Goal: Task Accomplishment & Management: Manage account settings

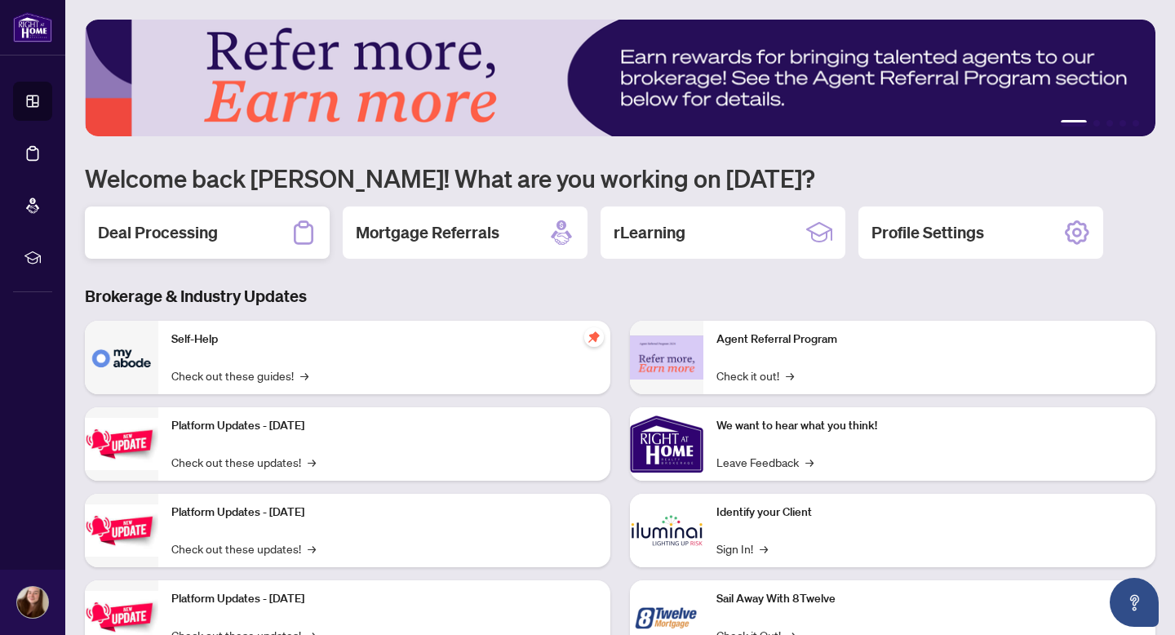
click at [277, 224] on div "Deal Processing" at bounding box center [207, 232] width 245 height 52
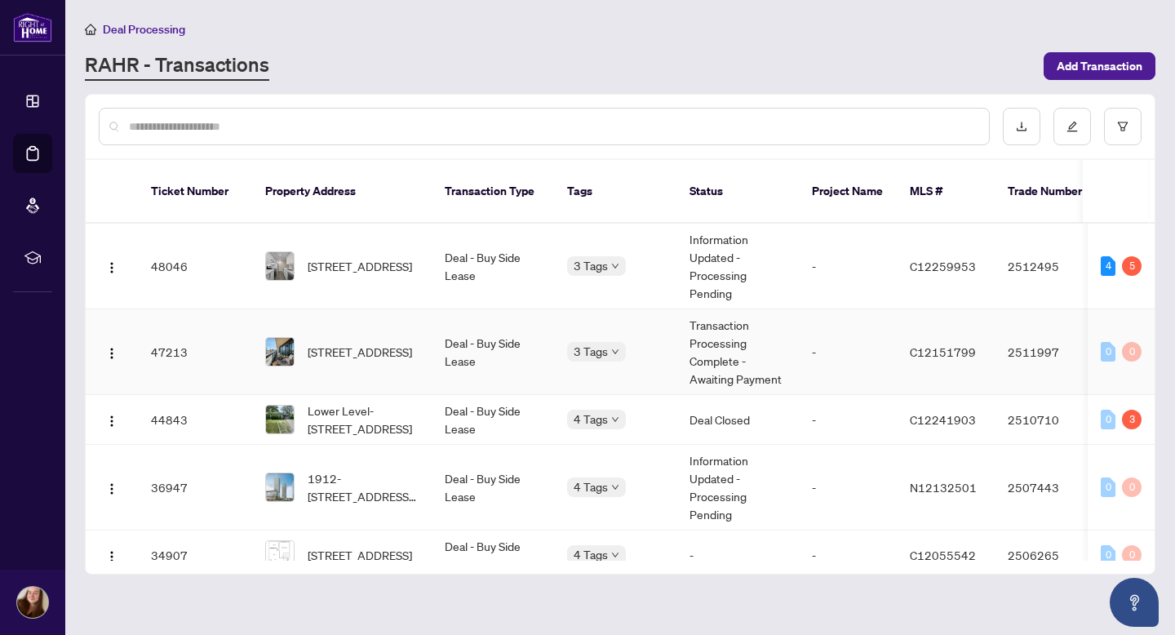
click at [219, 321] on td "47213" at bounding box center [195, 352] width 114 height 86
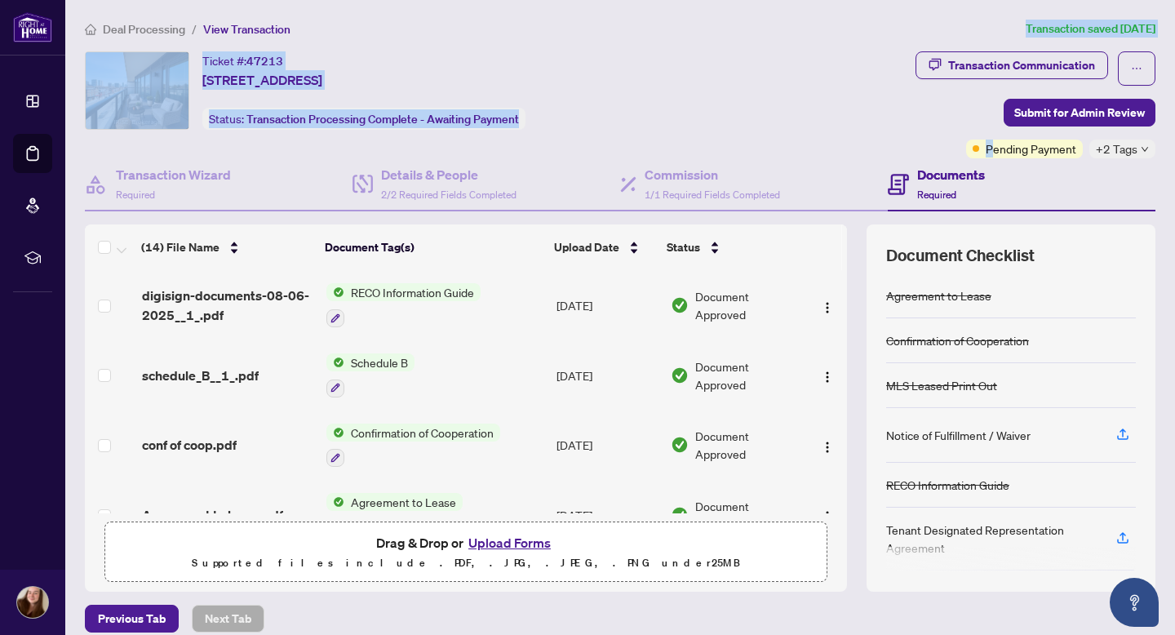
drag, startPoint x: 994, startPoint y: 144, endPoint x: 431, endPoint y: 140, distance: 563.0
click at [432, 78] on div "Ticket #: 47213 [STREET_ADDRESS] Status: Transaction Processing Complete - Awai…" at bounding box center [620, 104] width 1077 height 107
click at [431, 140] on div "Ticket #: 47213 [STREET_ADDRESS] Status: Transaction Processing Complete - Awai…" at bounding box center [497, 104] width 831 height 107
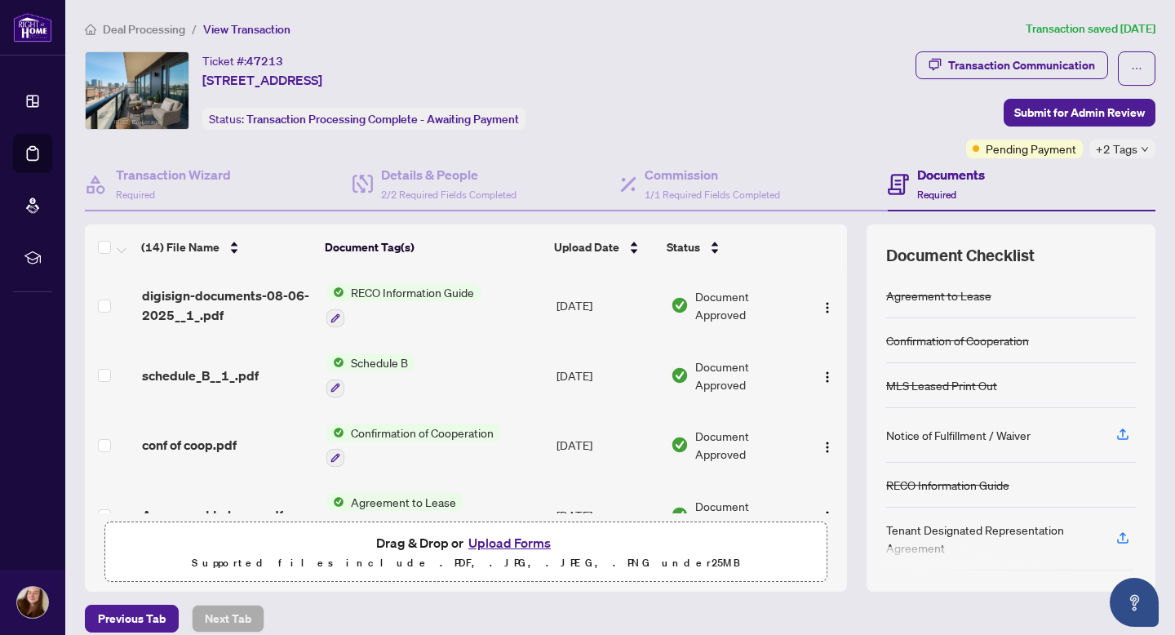
click at [423, 125] on span "Transaction Processing Complete - Awaiting Payment" at bounding box center [382, 119] width 273 height 15
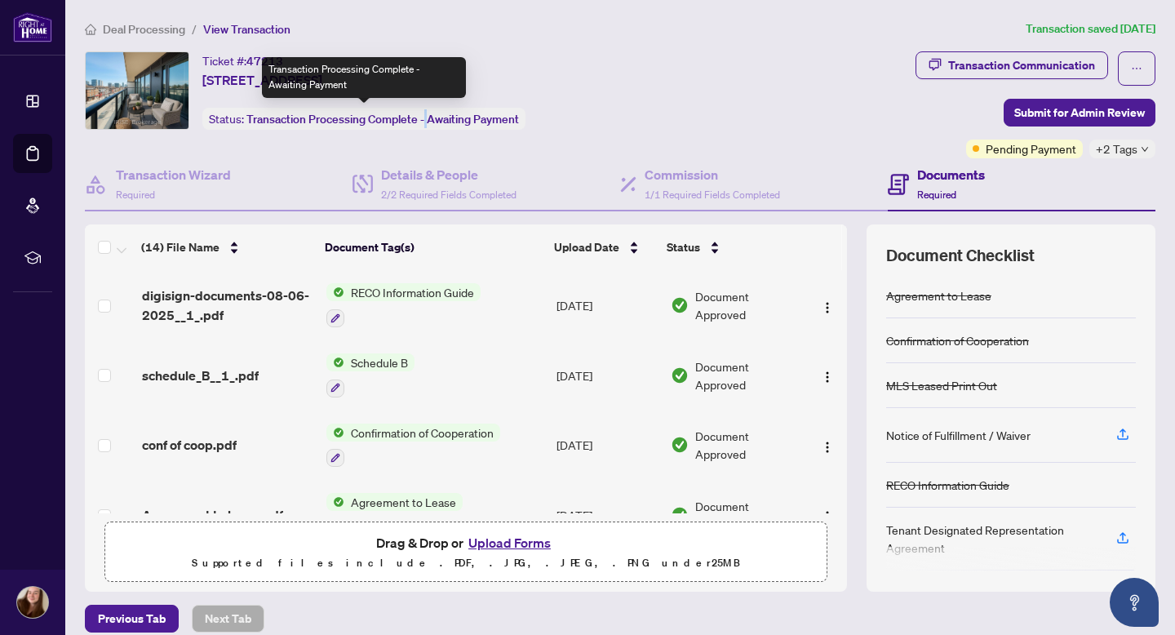
click at [423, 125] on span "Transaction Processing Complete - Awaiting Payment" at bounding box center [382, 119] width 273 height 15
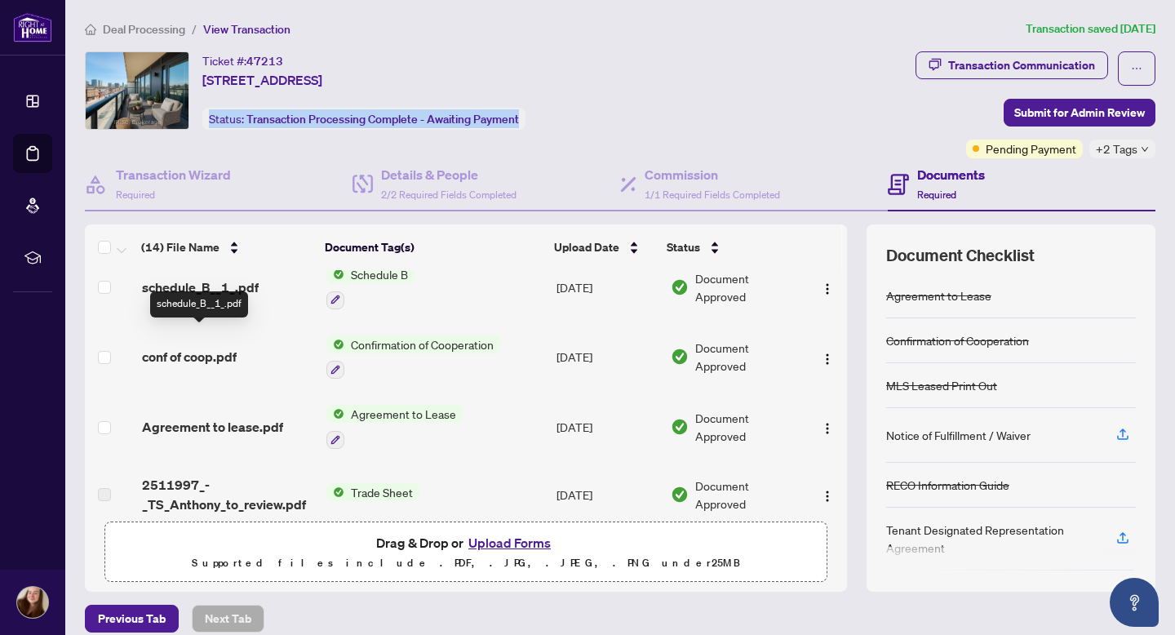
scroll to position [89, 0]
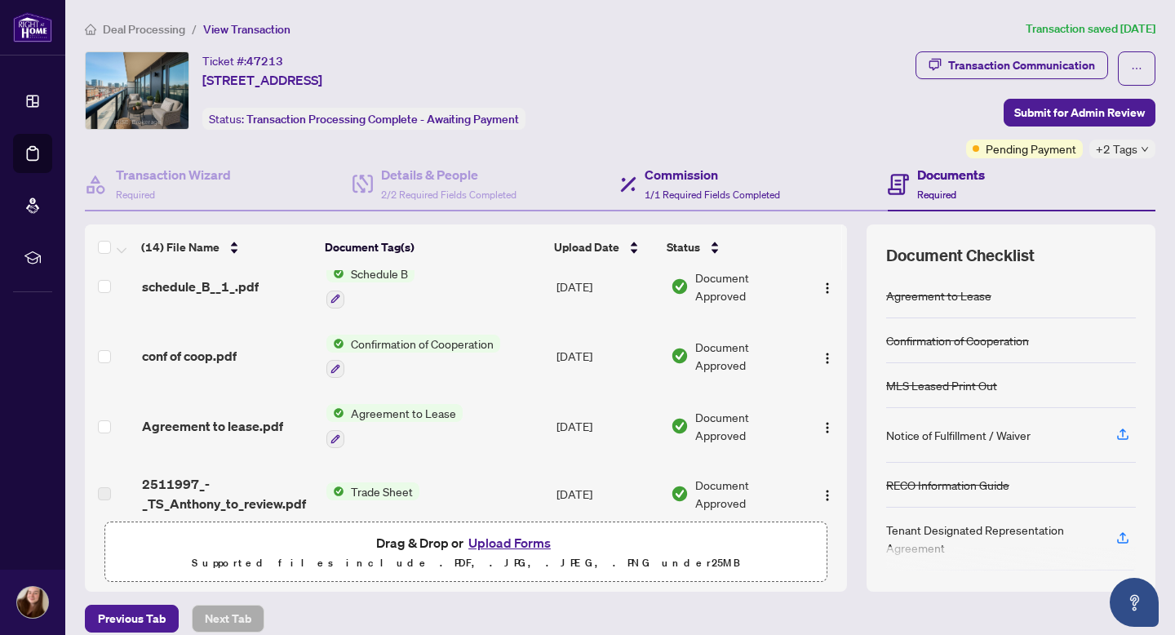
click at [718, 202] on div "Commission 1/1 Required Fields Completed" at bounding box center [754, 184] width 268 height 53
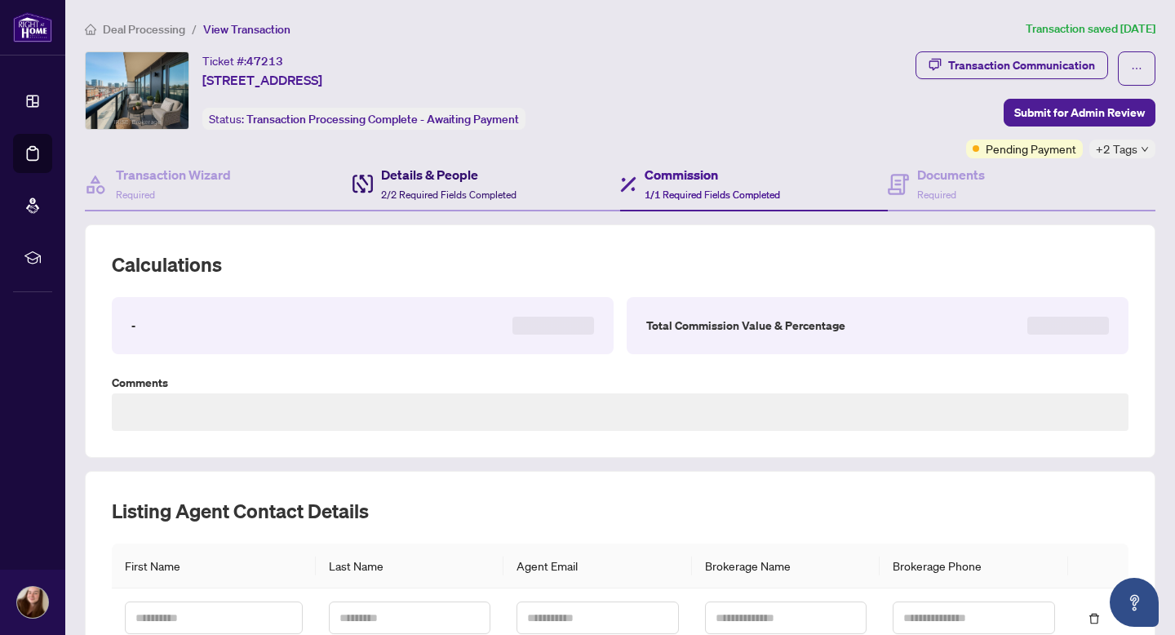
click at [446, 188] on span "2/2 Required Fields Completed" at bounding box center [448, 194] width 135 height 12
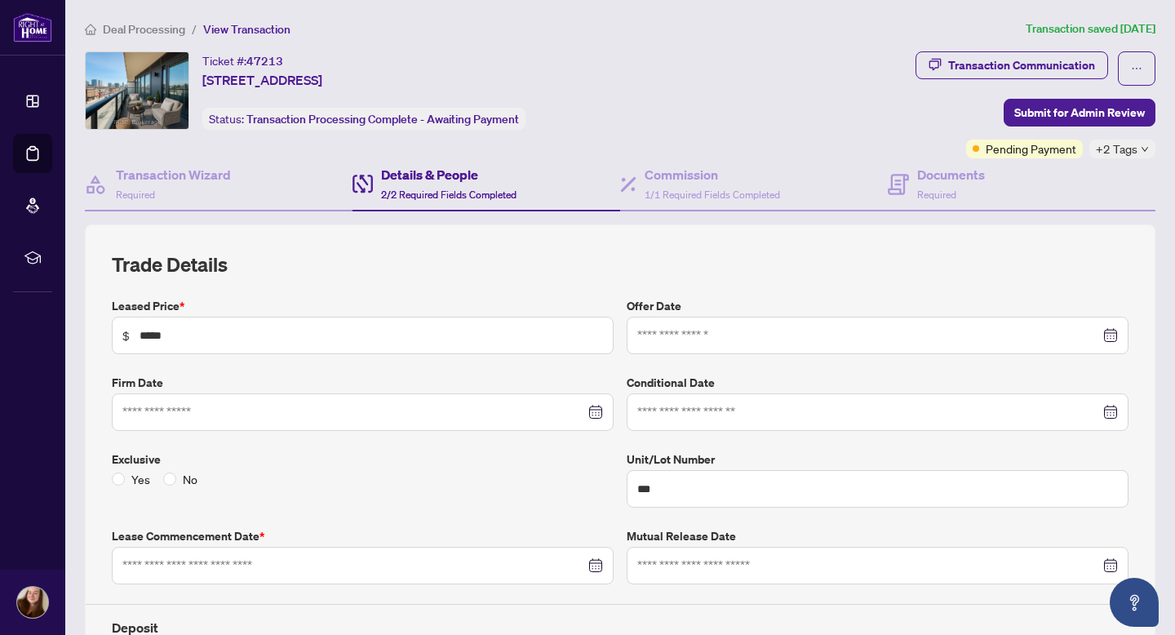
type input "**********"
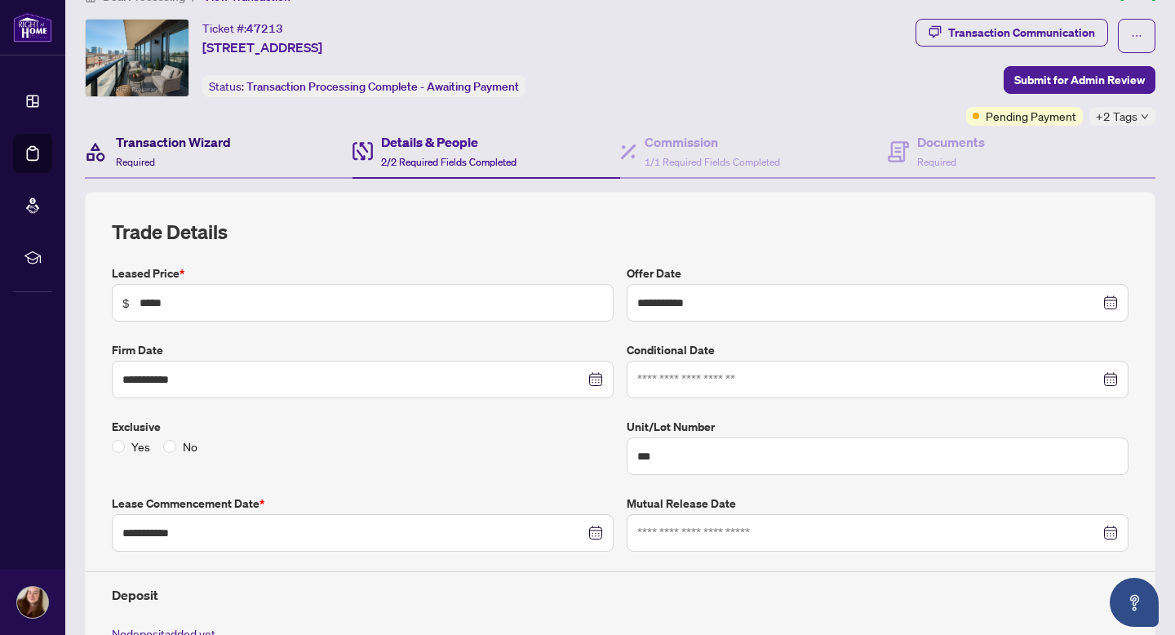
click at [162, 149] on h4 "Transaction Wizard" at bounding box center [173, 142] width 115 height 20
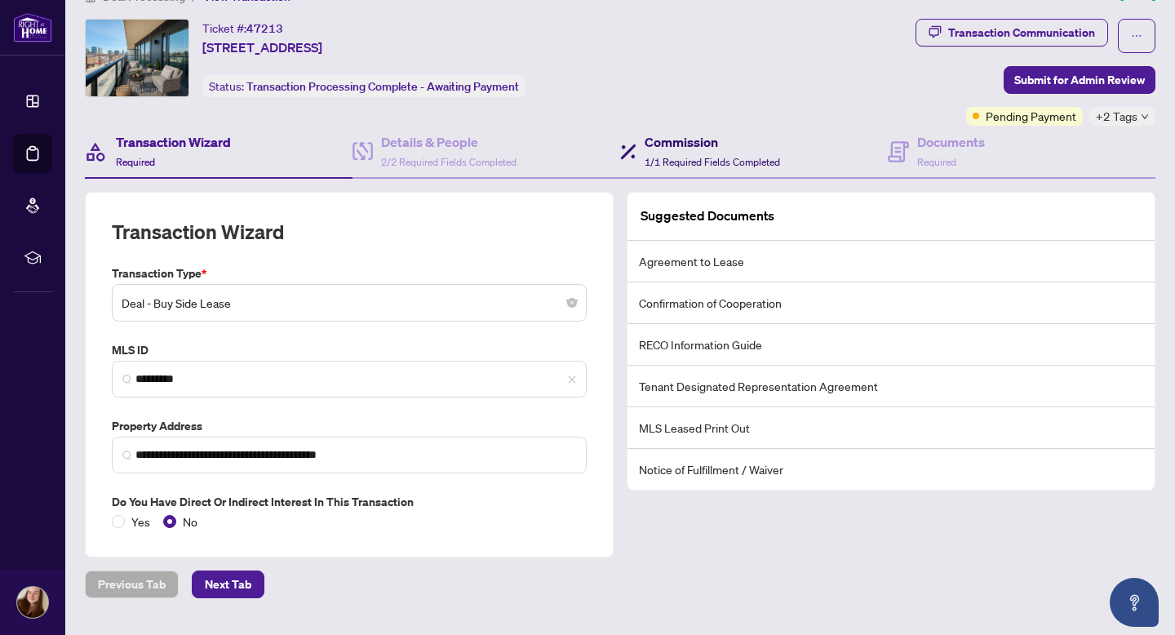
click at [684, 133] on h4 "Commission" at bounding box center [712, 142] width 135 height 20
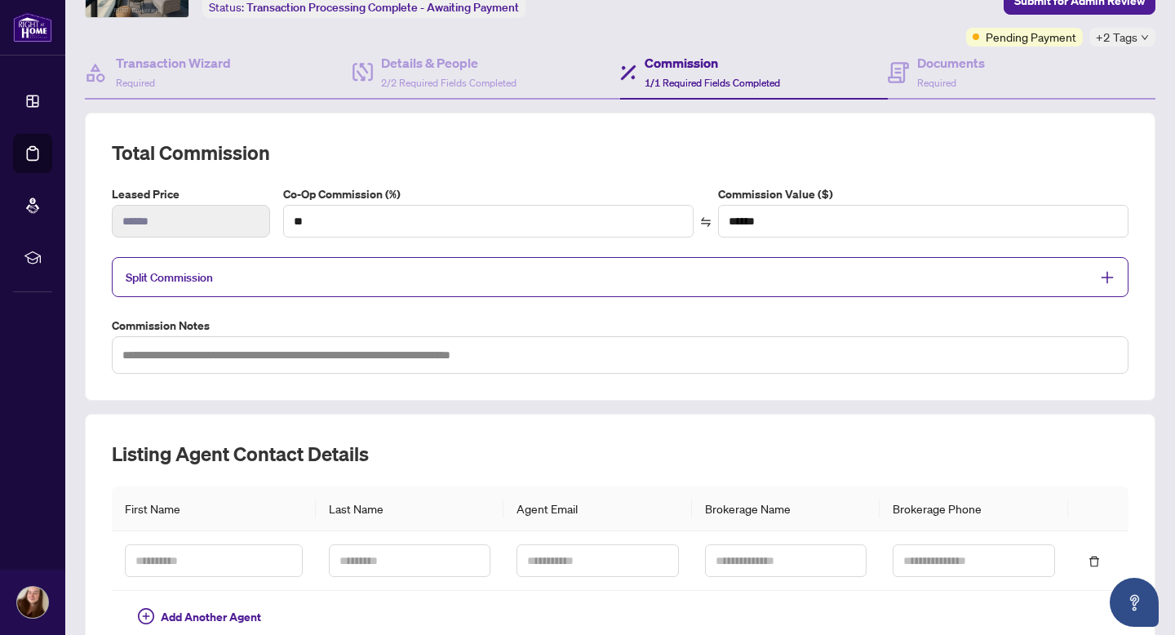
scroll to position [109, 0]
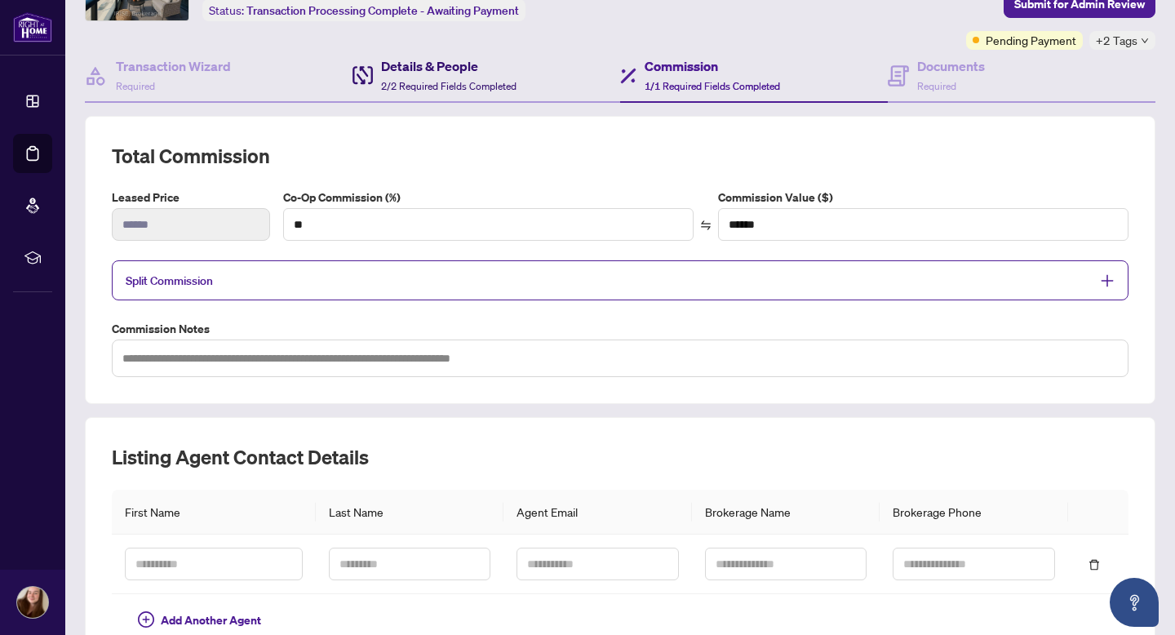
click at [464, 80] on span "2/2 Required Fields Completed" at bounding box center [448, 86] width 135 height 12
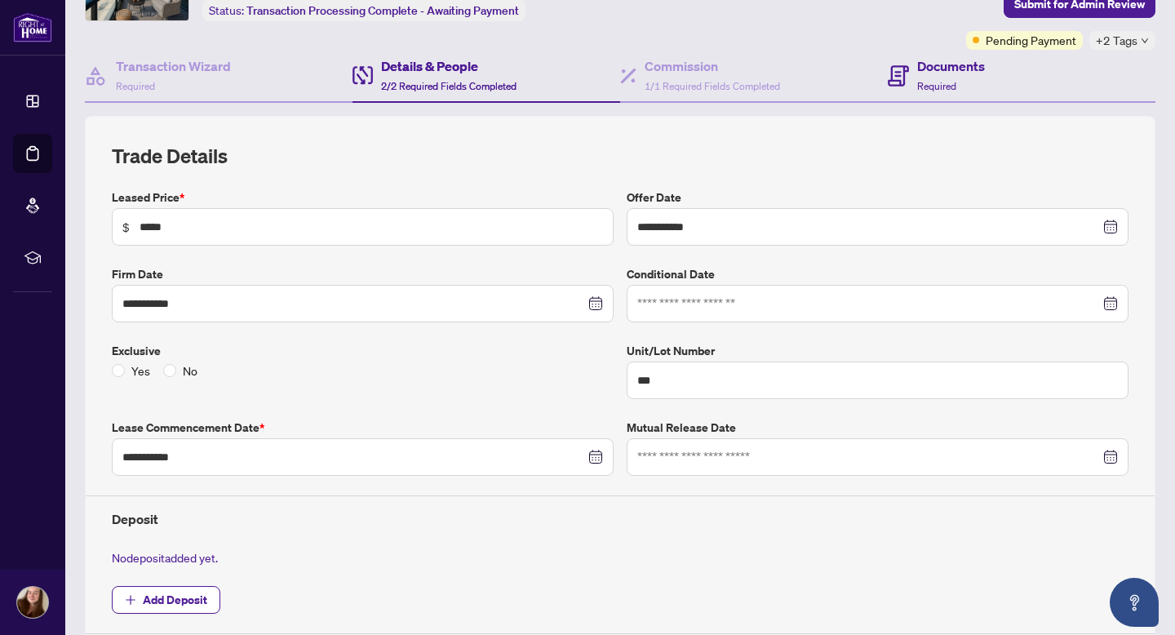
click at [926, 54] on div "Documents Required" at bounding box center [1022, 76] width 268 height 53
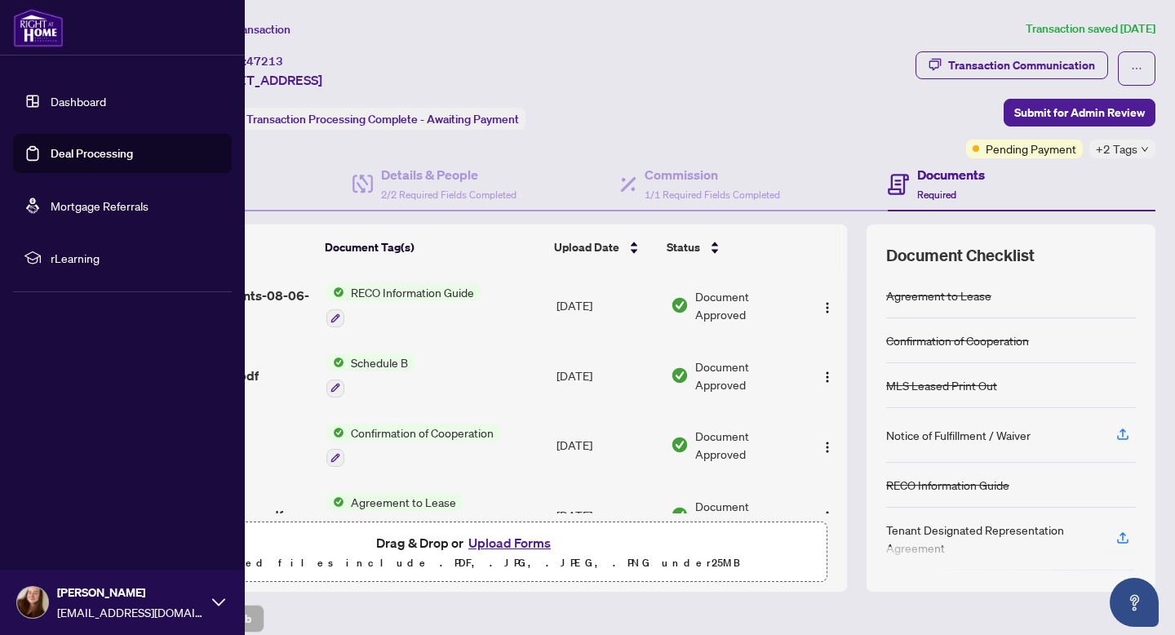
click at [38, 20] on img at bounding box center [38, 27] width 51 height 39
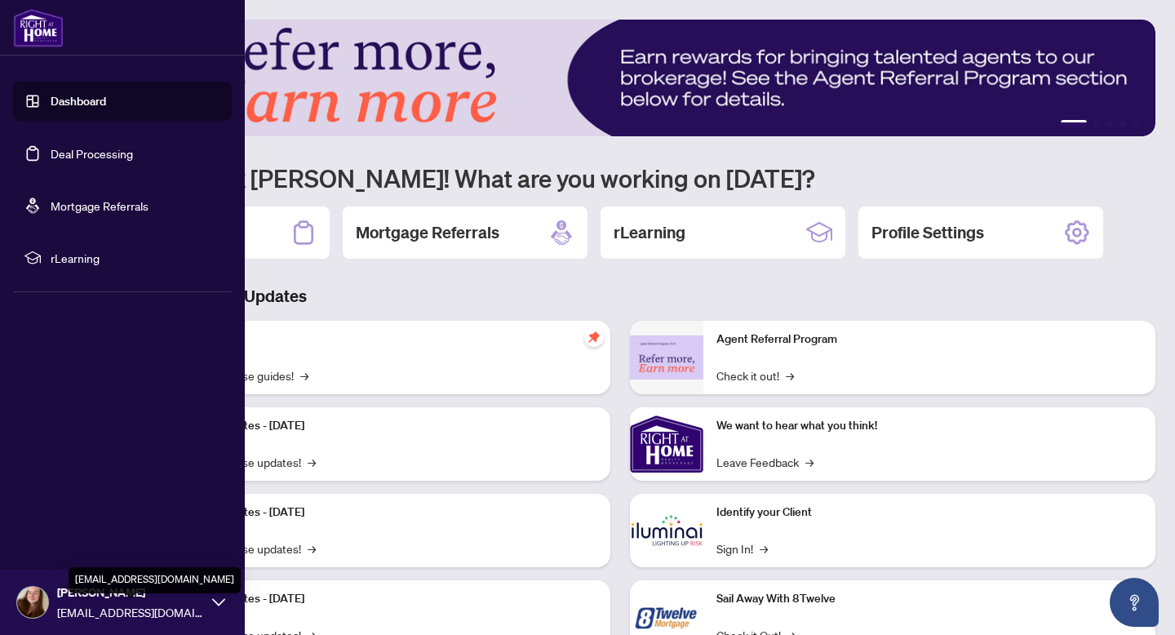
click at [123, 603] on span "[EMAIL_ADDRESS][DOMAIN_NAME]" at bounding box center [130, 612] width 147 height 18
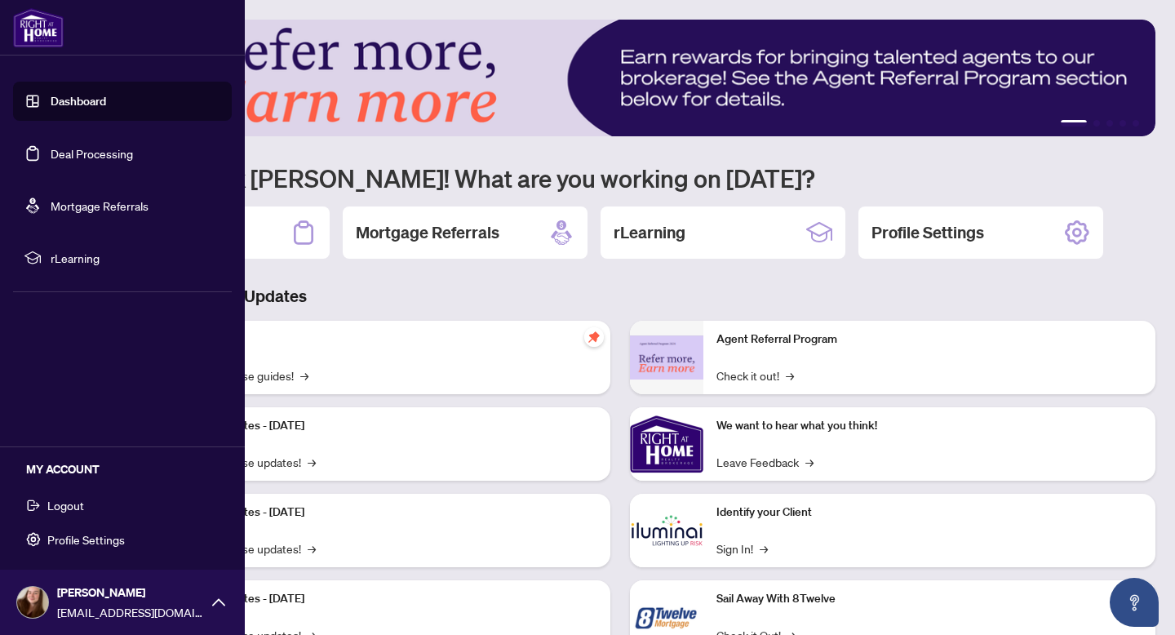
click at [61, 506] on span "Logout" at bounding box center [65, 505] width 37 height 26
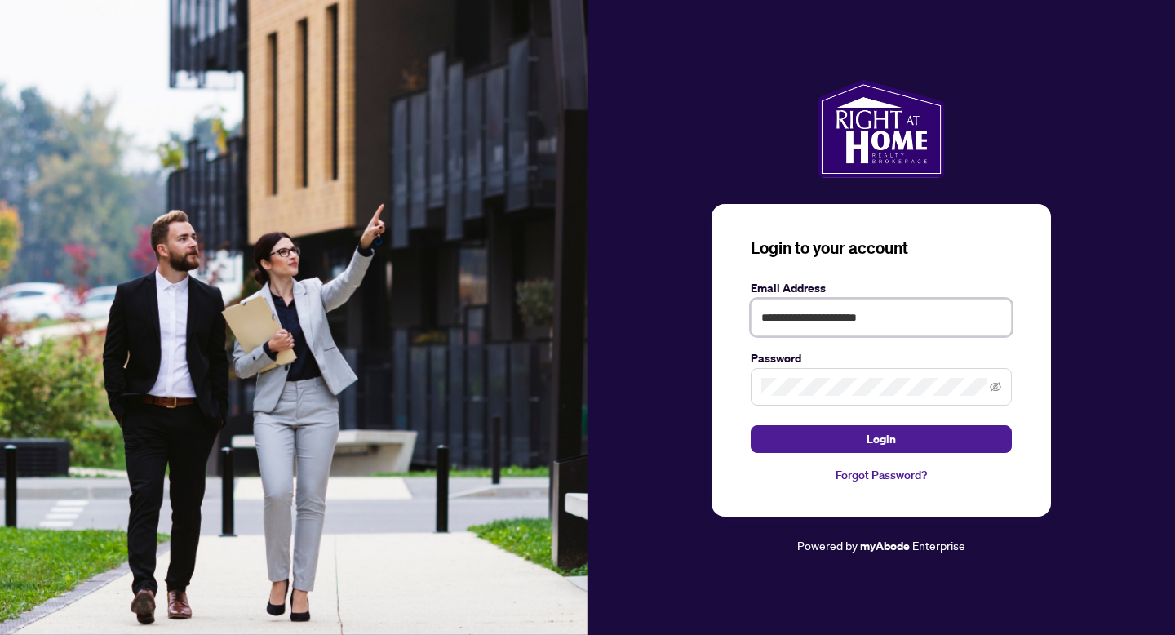
click at [805, 309] on input "**********" at bounding box center [881, 318] width 261 height 38
type input "**********"
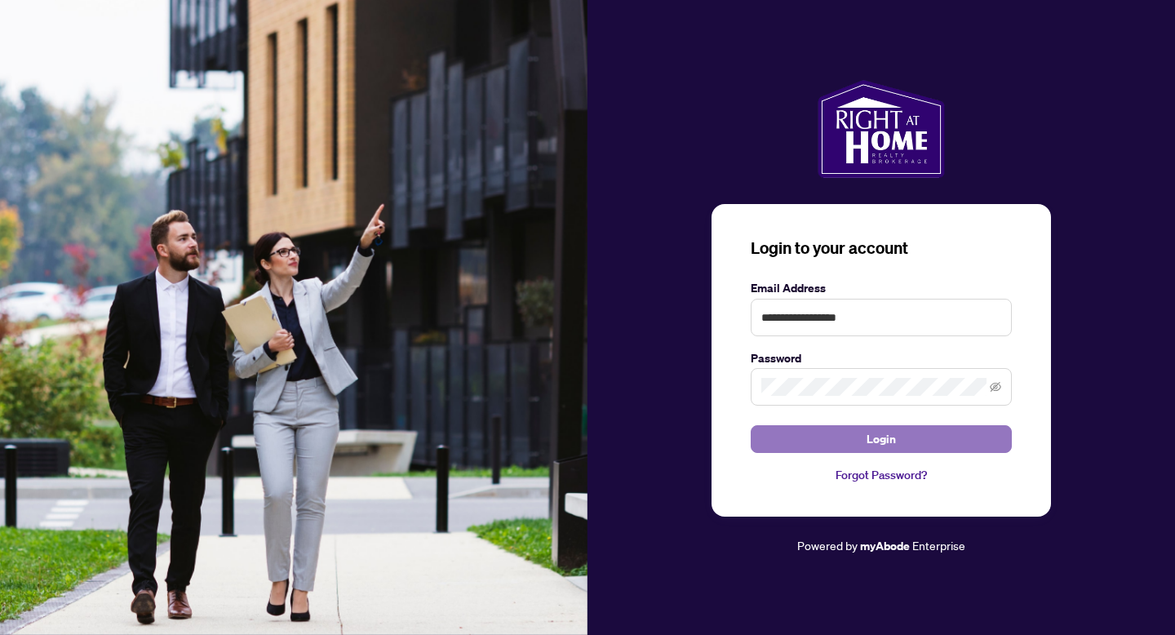
click at [777, 437] on button "Login" at bounding box center [881, 439] width 261 height 28
